Goal: Navigation & Orientation: Find specific page/section

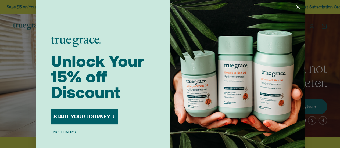
click at [295, 7] on icon "Close dialog" at bounding box center [297, 7] width 4 height 4
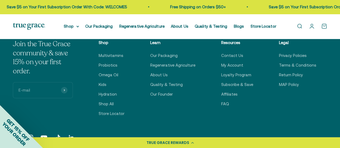
scroll to position [1638, 0]
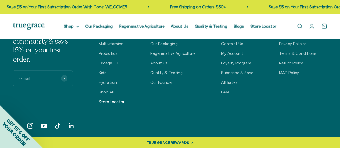
click at [111, 105] on link "Store Locator" at bounding box center [112, 102] width 26 height 6
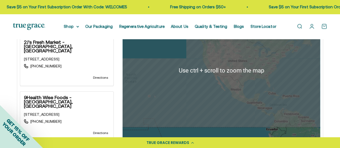
scroll to position [188, 0]
click at [226, 73] on div at bounding box center [220, 70] width 197 height 215
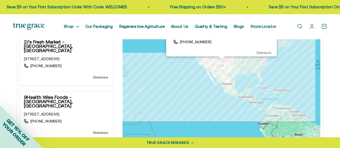
click at [226, 73] on div "Sprouts - Store [STREET_ADDRESS] (915) 444-3585 Directions" at bounding box center [220, 70] width 197 height 215
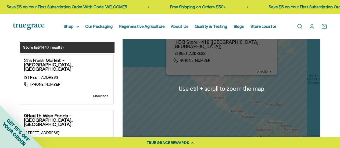
scroll to position [161, 0]
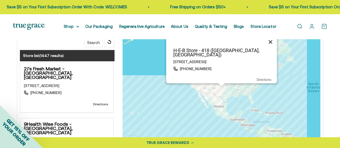
click at [269, 45] on button "Close" at bounding box center [270, 41] width 13 height 13
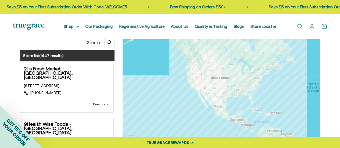
type input "[STREET_ADDRESS]"
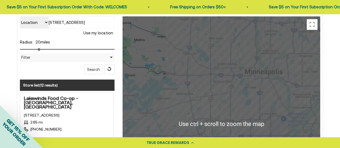
scroll to position [107, 0]
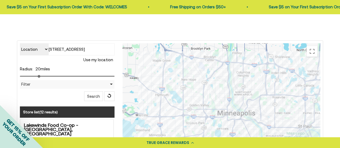
drag, startPoint x: 285, startPoint y: 96, endPoint x: 256, endPoint y: 113, distance: 33.2
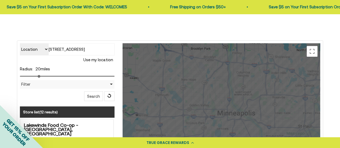
scroll to position [134, 0]
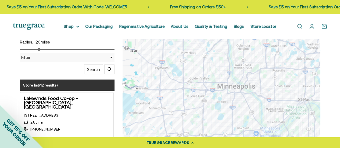
click at [143, 100] on div at bounding box center [220, 123] width 197 height 215
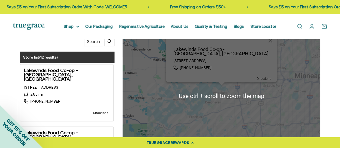
scroll to position [188, 0]
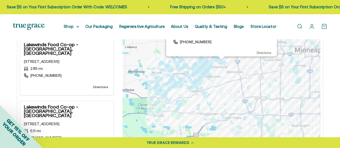
click at [242, 93] on div "Lakewinds Food Co-op - [GEOGRAPHIC_DATA][STREET_ADDRESS] (952) 512-2113 Directi…" at bounding box center [220, 70] width 197 height 215
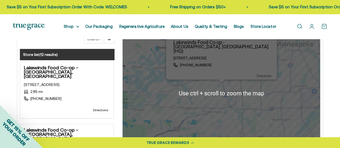
scroll to position [161, 0]
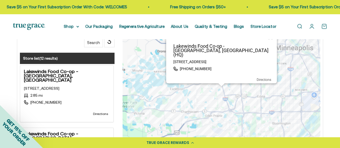
click at [190, 108] on div "Lakewinds Food Co-op - [GEOGRAPHIC_DATA], [GEOGRAPHIC_DATA] (HQ) [STREET_ADDRES…" at bounding box center [220, 97] width 197 height 215
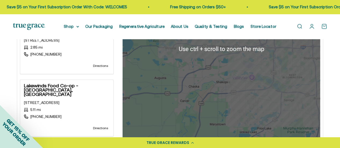
scroll to position [215, 0]
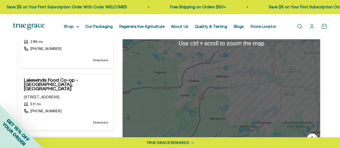
click at [280, 98] on div "Lakewinds Food Co-op - [GEOGRAPHIC_DATA], [GEOGRAPHIC_DATA] [STREET_ADDRESS] (9…" at bounding box center [220, 43] width 197 height 215
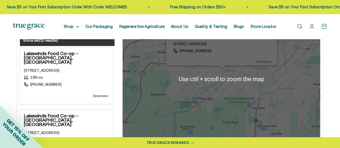
scroll to position [161, 0]
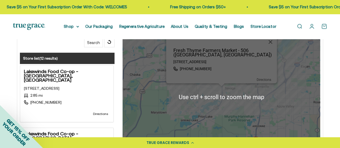
click at [246, 95] on div "Fresh Thyme Farmers Market - 506 ([GEOGRAPHIC_DATA], [GEOGRAPHIC_DATA]) [STREET…" at bounding box center [220, 97] width 197 height 215
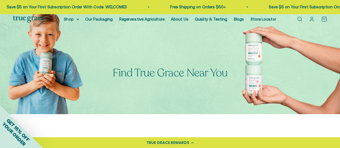
scroll to position [0, 0]
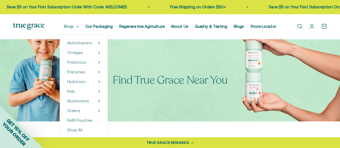
click at [75, 28] on summary "Shop" at bounding box center [71, 26] width 15 height 6
